Goal: Transaction & Acquisition: Purchase product/service

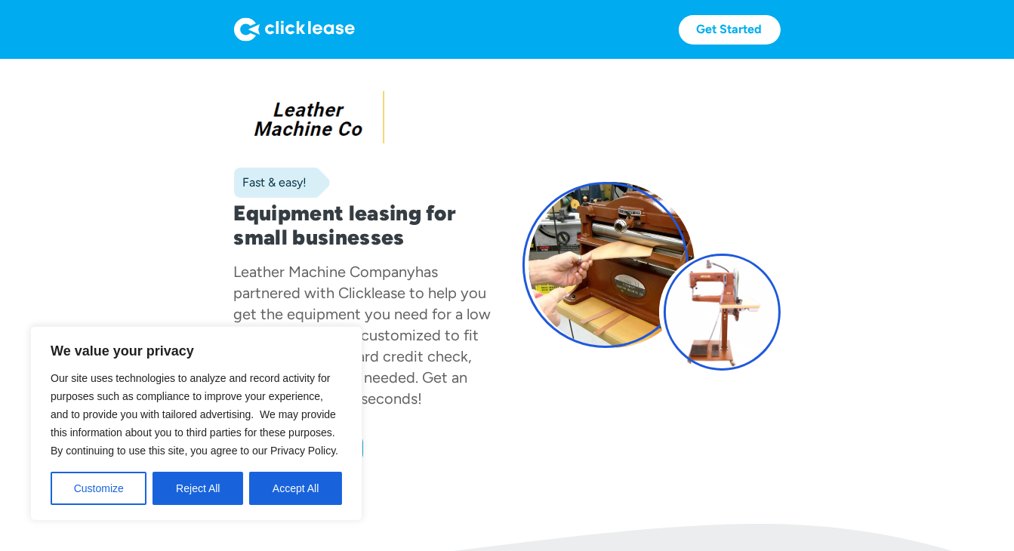
click at [288, 29] on img at bounding box center [294, 29] width 121 height 24
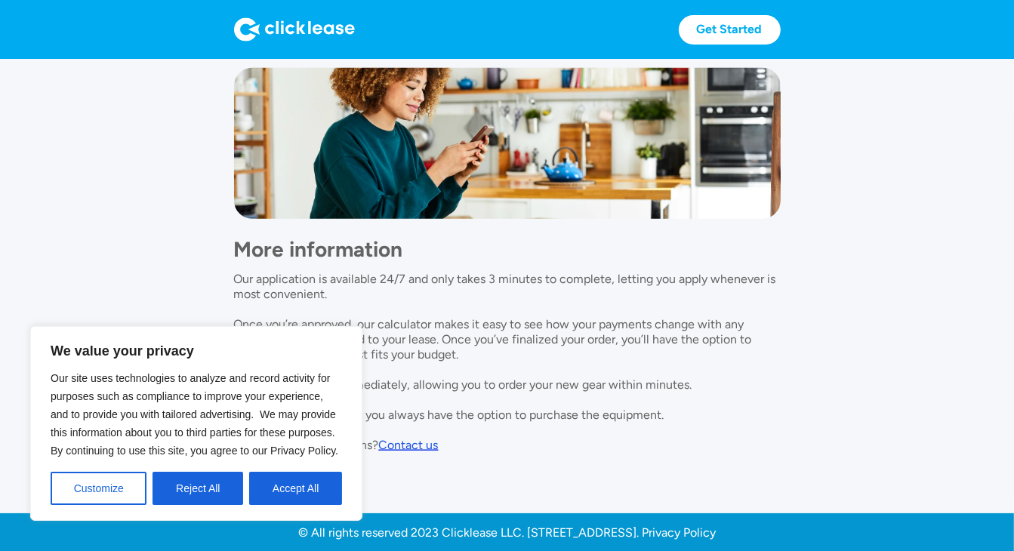
scroll to position [1242, 0]
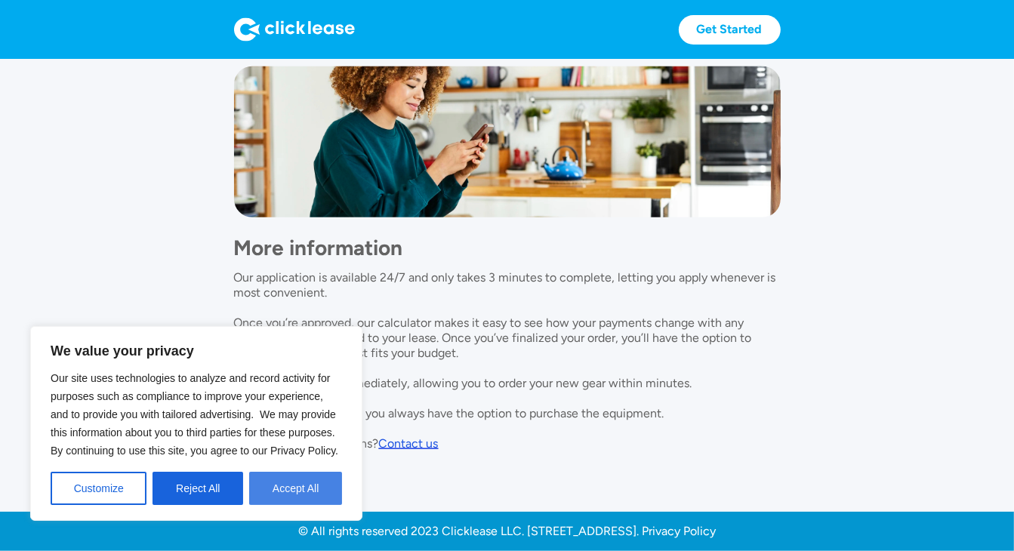
click at [288, 492] on button "Accept All" at bounding box center [295, 488] width 93 height 33
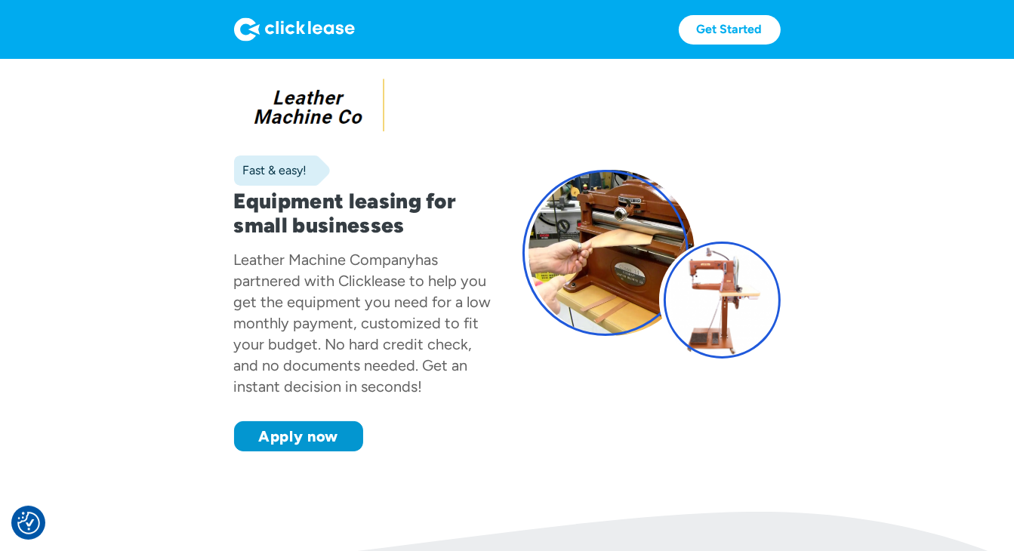
scroll to position [0, 0]
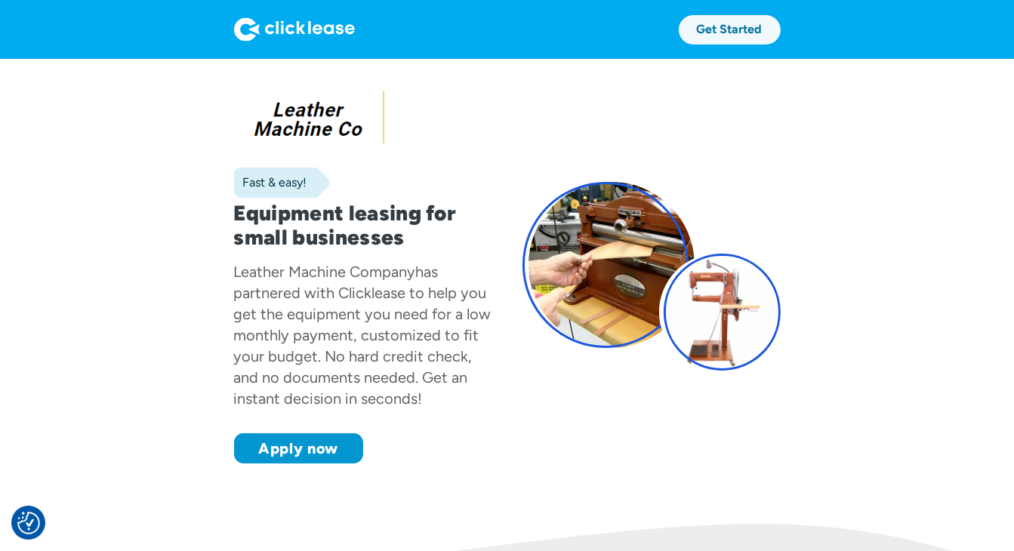
click at [731, 34] on link "Get Started" at bounding box center [730, 29] width 102 height 29
